Goal: Obtain resource: Obtain resource

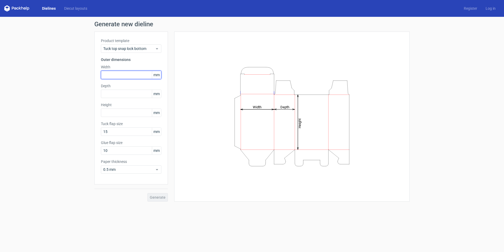
click at [126, 76] on input "text" at bounding box center [131, 75] width 60 height 8
type input "40"
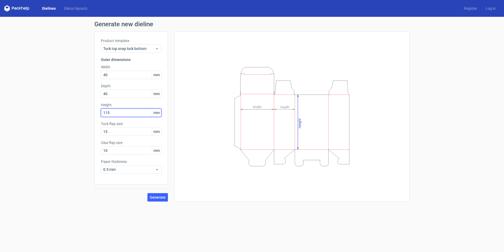
type input "115"
click at [140, 219] on form "Generate new dieline Product template Tuck top snap lock bottom Outer dimension…" at bounding box center [252, 134] width 504 height 235
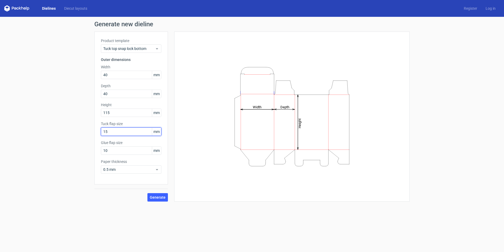
click at [138, 133] on input "15" at bounding box center [131, 132] width 60 height 8
click at [135, 151] on input "10" at bounding box center [131, 150] width 60 height 8
click at [159, 197] on span "Generate" at bounding box center [158, 198] width 16 height 4
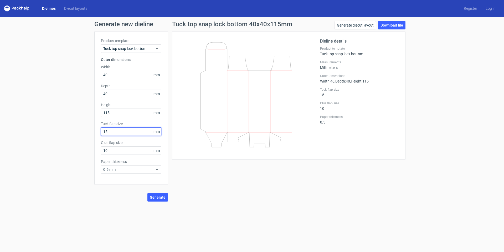
drag, startPoint x: 111, startPoint y: 129, endPoint x: 91, endPoint y: 132, distance: 20.7
click at [91, 132] on div "Generate new dieline Product template Tuck top snap lock bottom Outer dimension…" at bounding box center [252, 111] width 504 height 189
type input "20"
click at [113, 150] on input "10" at bounding box center [131, 150] width 60 height 8
click at [160, 198] on span "Generate" at bounding box center [158, 198] width 16 height 4
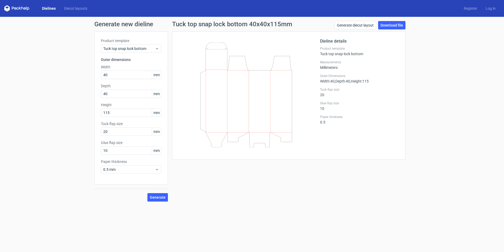
drag, startPoint x: 420, startPoint y: 69, endPoint x: 399, endPoint y: 62, distance: 22.0
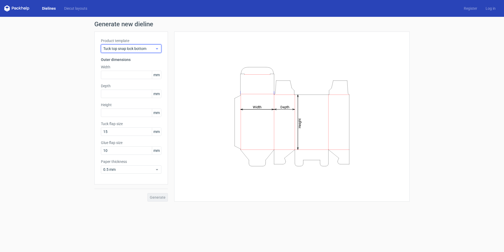
click at [137, 46] on span "Tuck top snap lock bottom" at bounding box center [129, 48] width 52 height 5
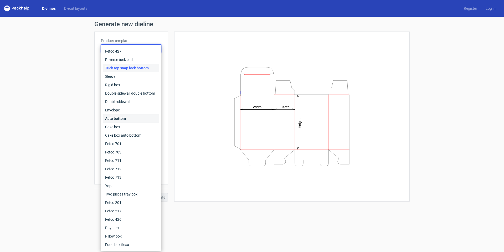
click at [128, 116] on div "Auto bottom" at bounding box center [131, 118] width 56 height 8
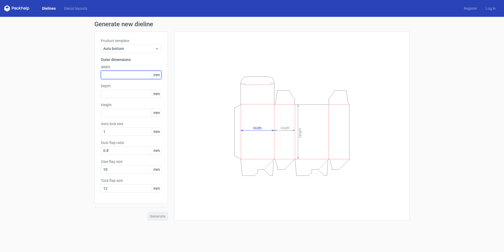
click at [144, 74] on input "text" at bounding box center [131, 75] width 60 height 8
drag, startPoint x: 144, startPoint y: 74, endPoint x: 77, endPoint y: 66, distance: 67.5
click at [77, 66] on div "Generate new dieline Product template Auto bottom Outer dimensions Width 115 mm…" at bounding box center [252, 121] width 504 height 208
type input "40"
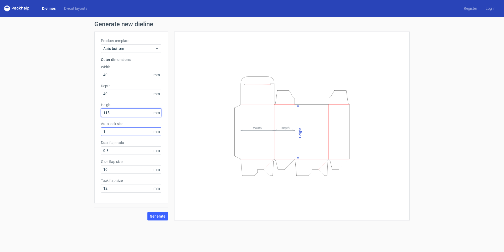
type input "115"
click at [141, 133] on input "1" at bounding box center [131, 132] width 60 height 8
type input "5"
type input "1"
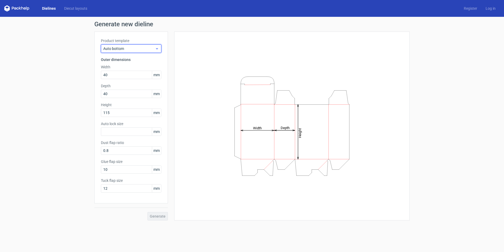
click at [131, 51] on span "Auto bottom" at bounding box center [129, 48] width 52 height 5
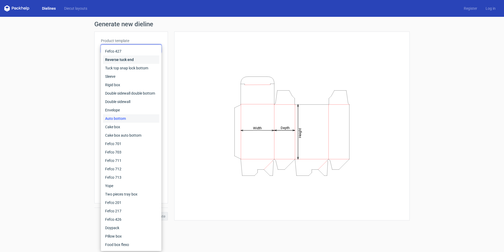
click at [129, 56] on div "Reverse tuck end" at bounding box center [131, 59] width 56 height 8
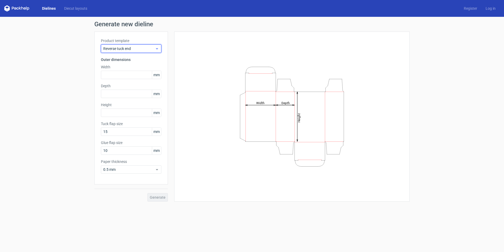
click at [134, 49] on span "Reverse tuck end" at bounding box center [129, 48] width 52 height 5
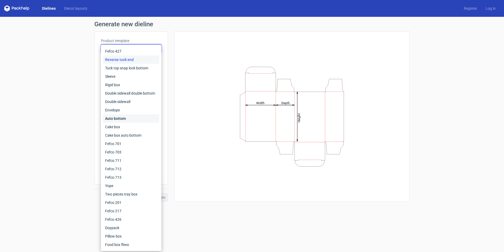
click at [119, 119] on div "Auto bottom" at bounding box center [131, 118] width 56 height 8
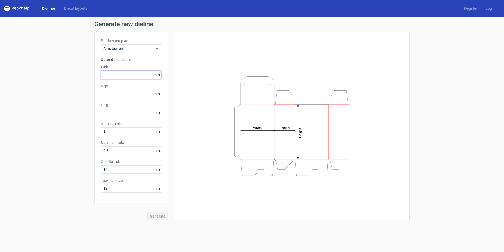
click at [131, 79] on input "text" at bounding box center [131, 75] width 60 height 8
type input "40"
type input "115"
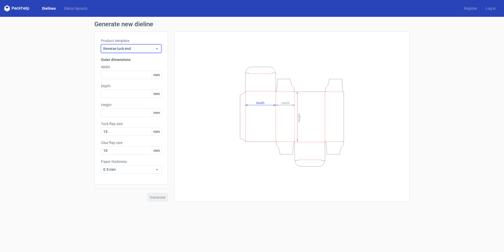
click at [133, 49] on span "Reverse tuck end" at bounding box center [129, 48] width 52 height 5
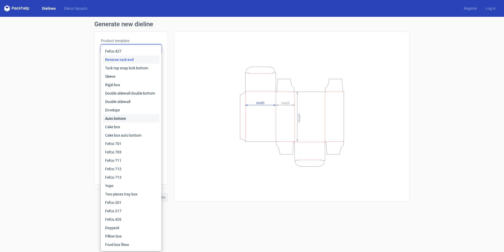
click at [120, 121] on div "Auto bottom" at bounding box center [131, 118] width 56 height 8
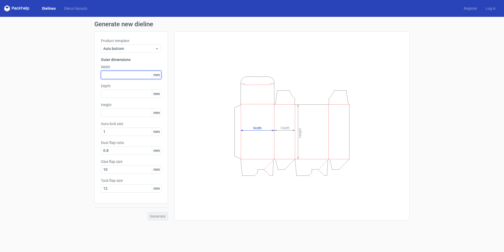
click at [145, 75] on input "text" at bounding box center [131, 75] width 60 height 8
type input "40"
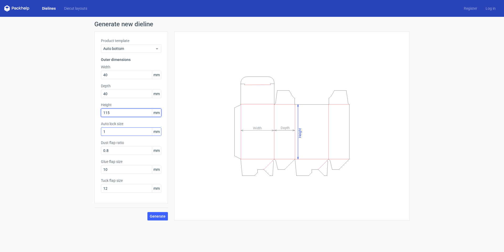
type input "115"
drag, startPoint x: 147, startPoint y: 131, endPoint x: 107, endPoint y: 130, distance: 40.0
click at [107, 130] on input "1" at bounding box center [131, 132] width 60 height 8
type input "5"
type input "10"
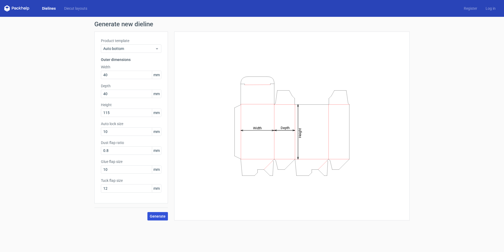
click at [163, 217] on span "Generate" at bounding box center [158, 217] width 16 height 4
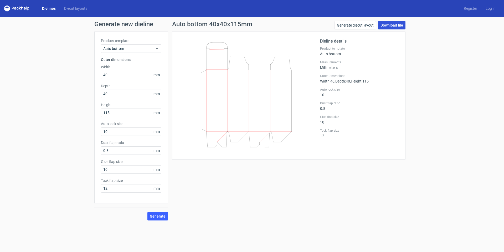
click at [385, 24] on link "Download file" at bounding box center [391, 25] width 27 height 8
